Goal: Transaction & Acquisition: Purchase product/service

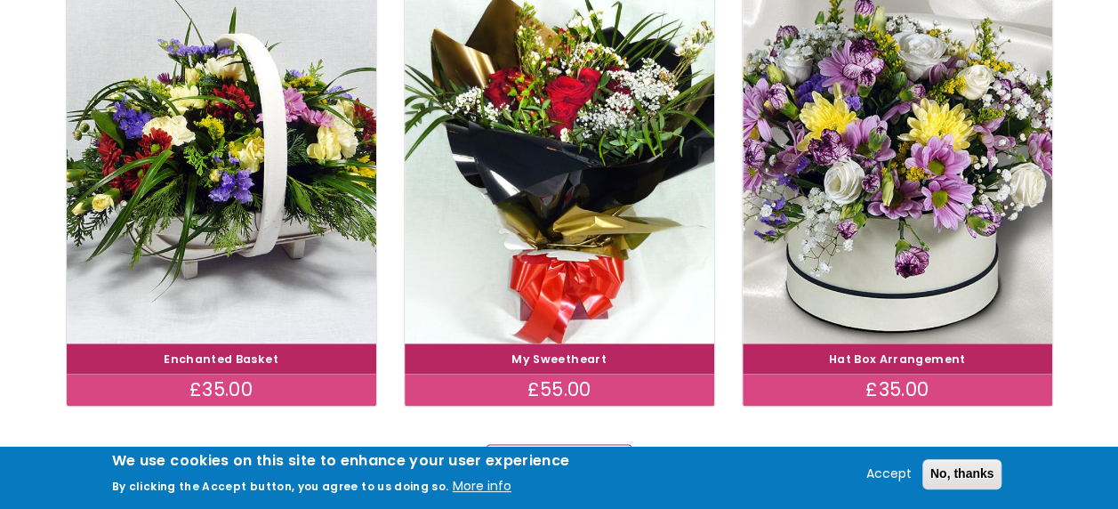
scroll to position [1067, 0]
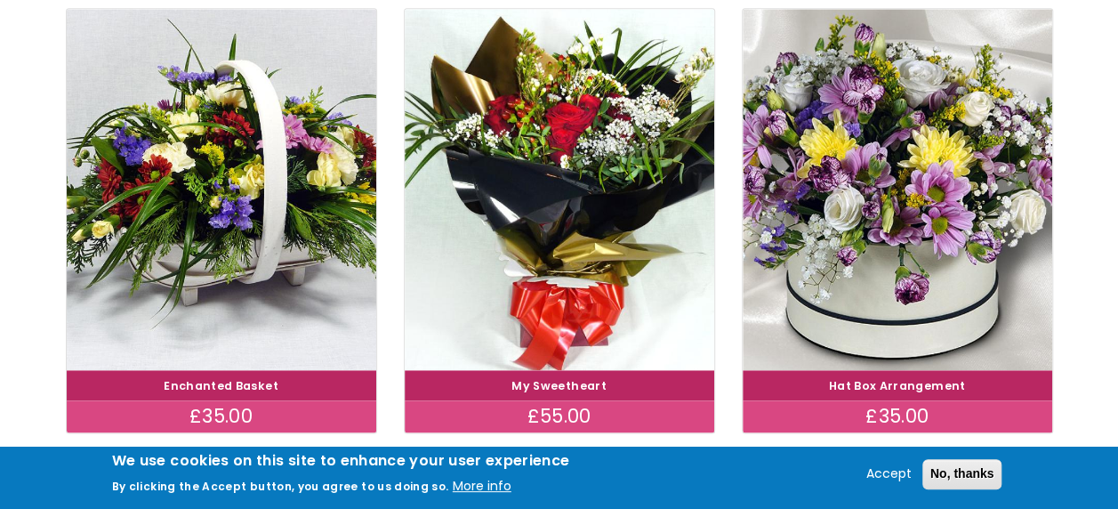
click at [233, 378] on link "Enchanted Basket" at bounding box center [221, 385] width 115 height 15
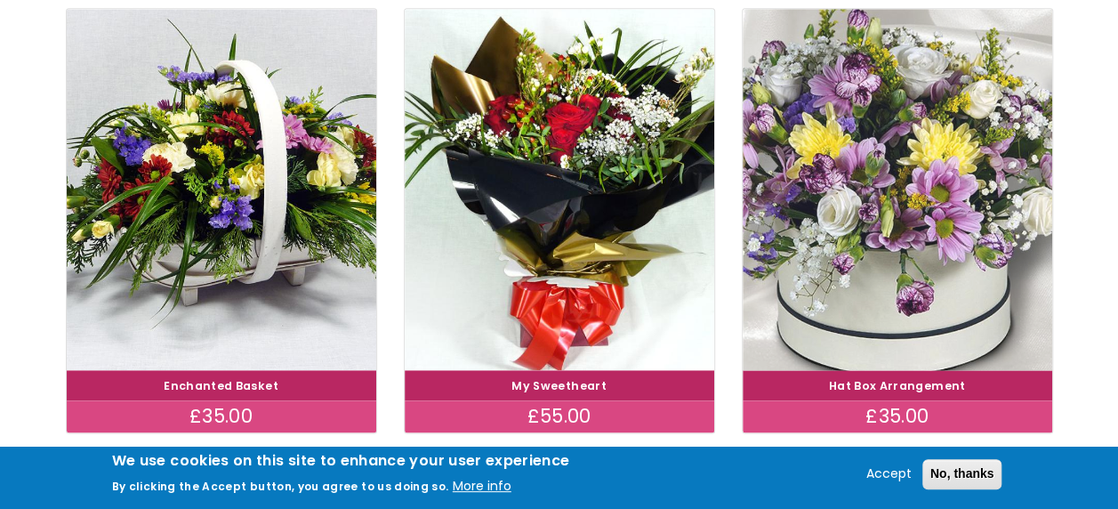
click at [832, 318] on img at bounding box center [897, 189] width 348 height 403
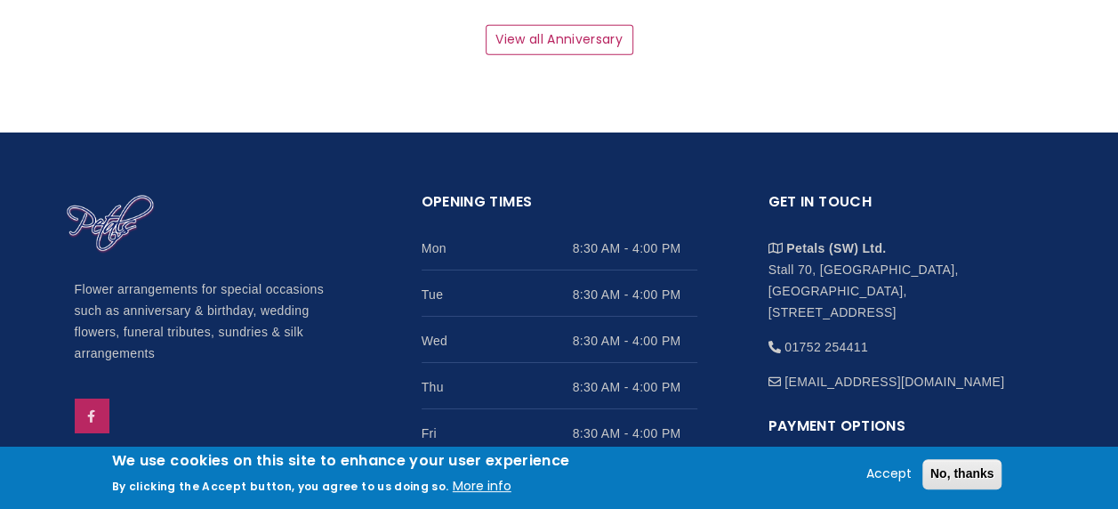
scroll to position [2846, 0]
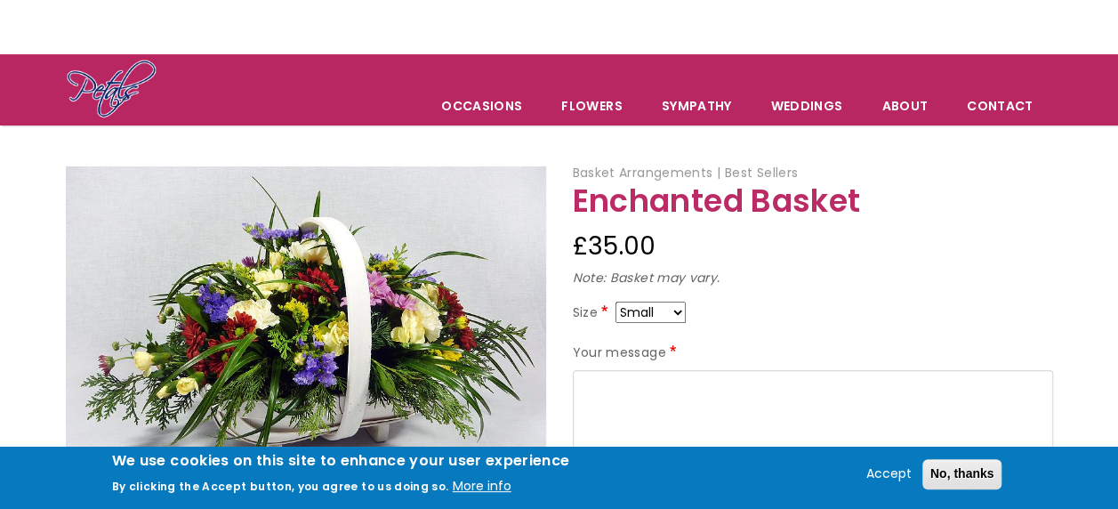
scroll to position [178, 0]
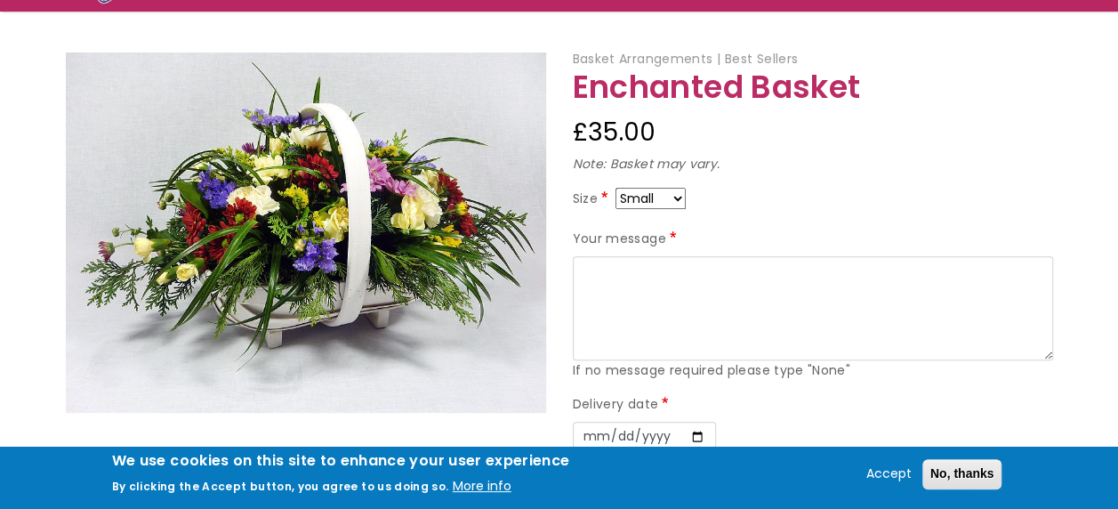
click at [675, 196] on select "Small Medium Large" at bounding box center [650, 198] width 70 height 21
select select "9"
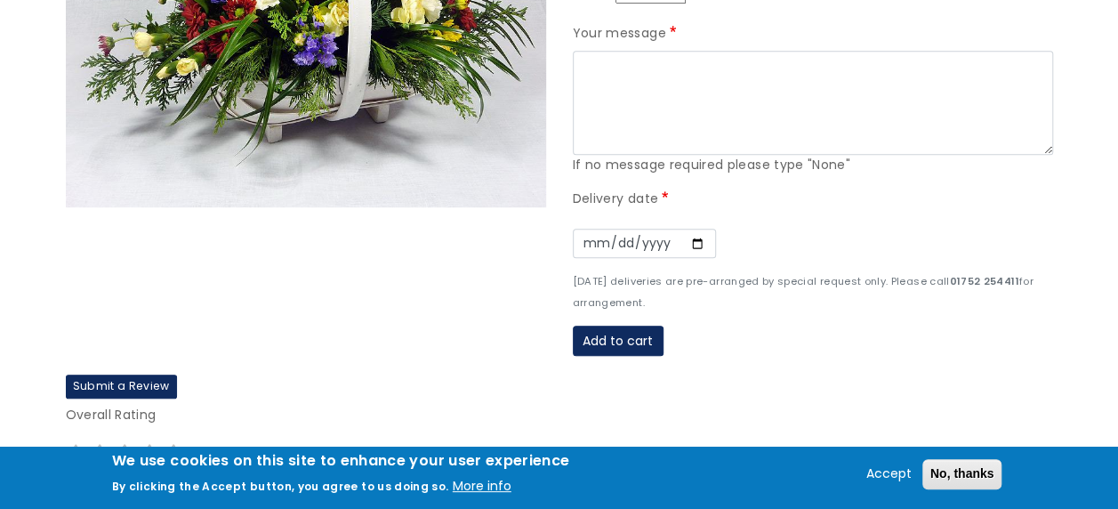
scroll to position [356, 0]
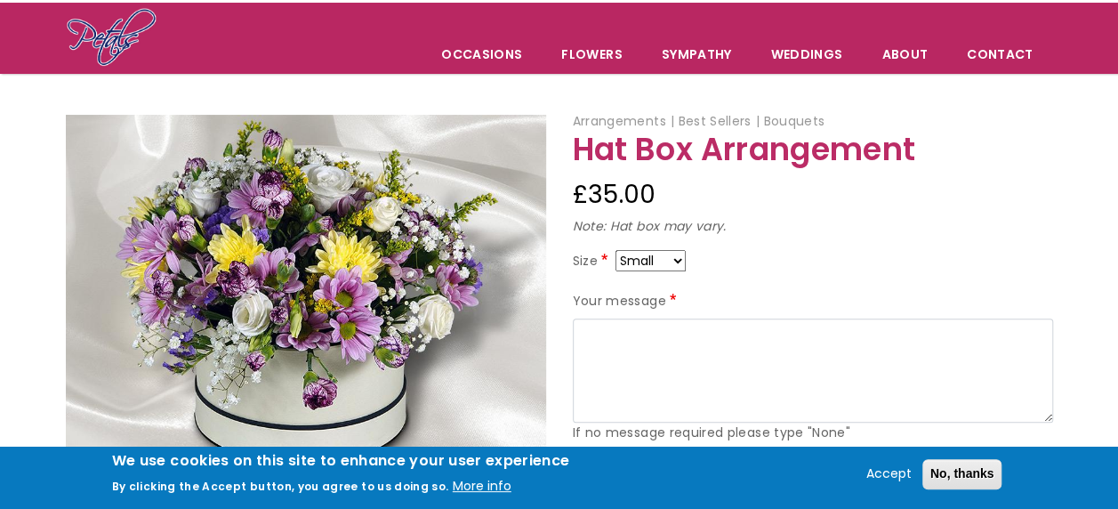
scroll to position [178, 0]
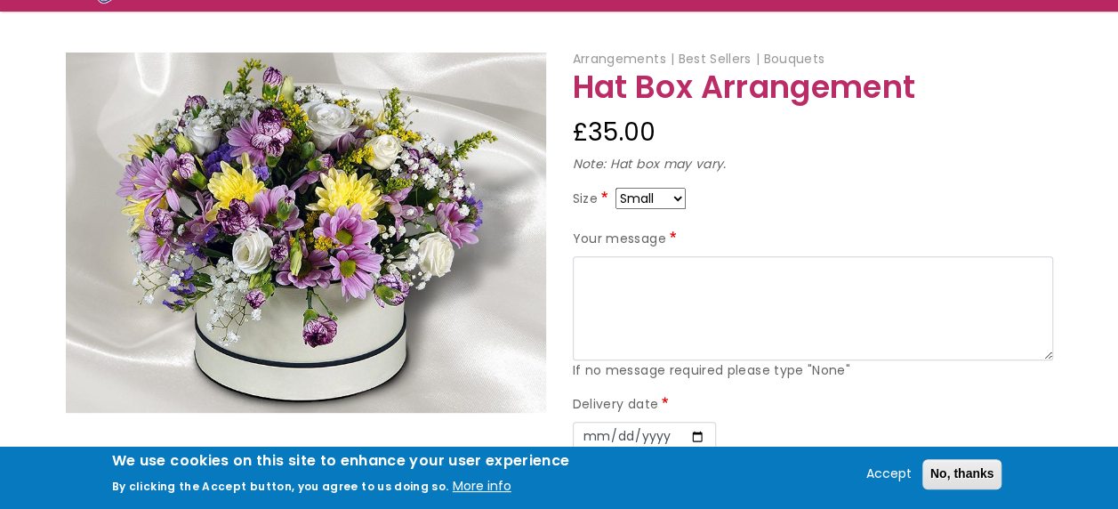
click at [674, 197] on select "Small Medium Large" at bounding box center [650, 198] width 70 height 21
select select "9"
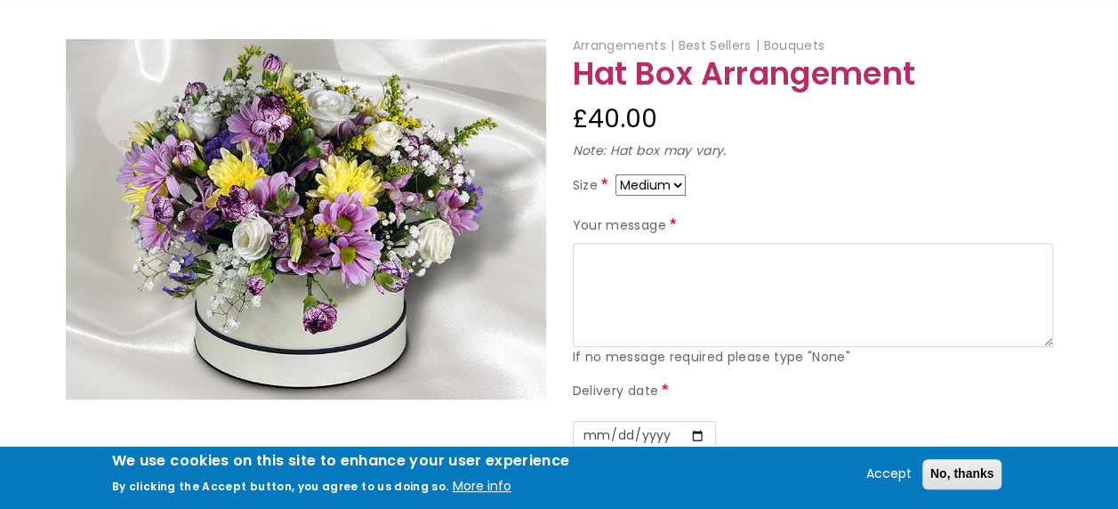
scroll to position [178, 0]
